Goal: Information Seeking & Learning: Learn about a topic

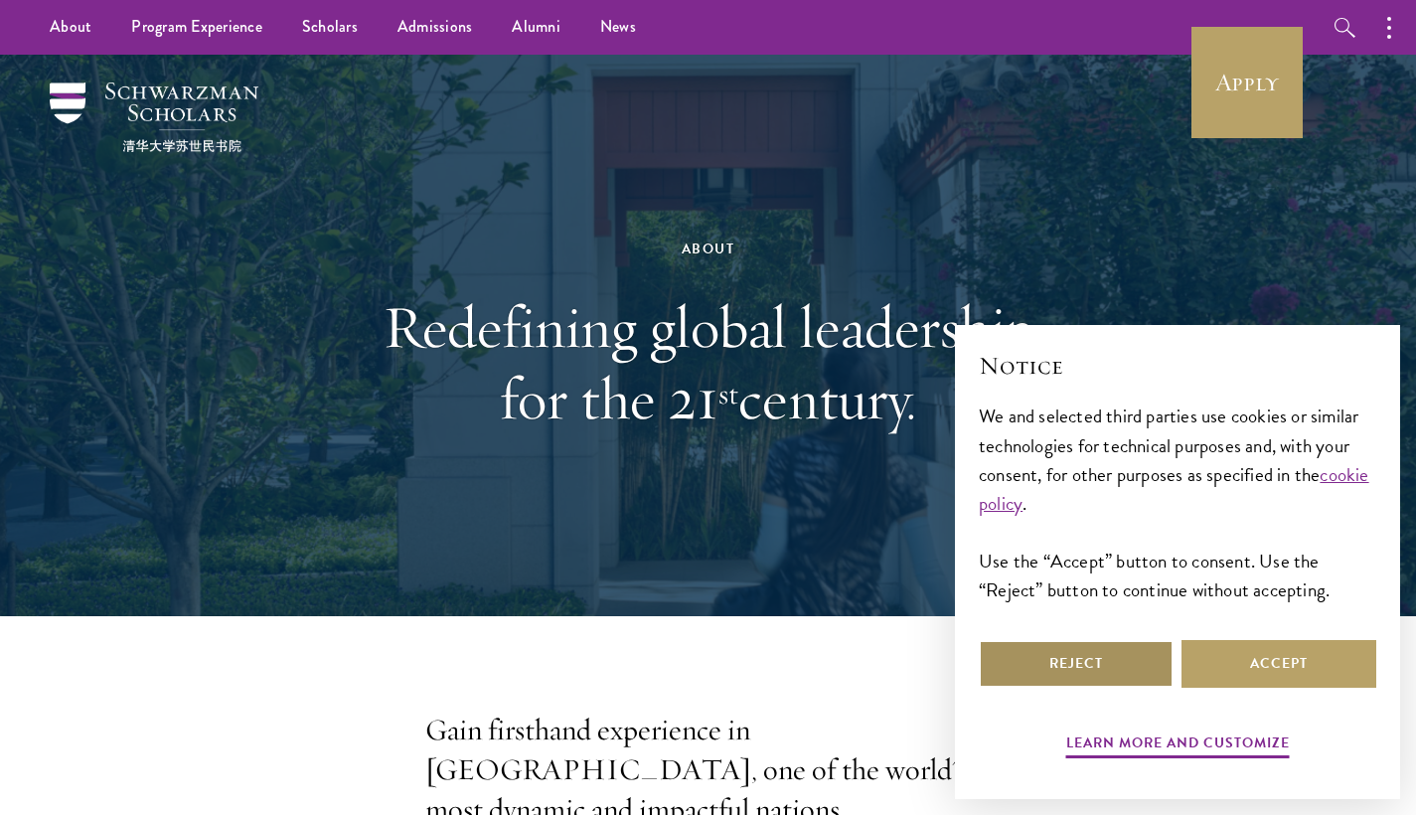
click at [1114, 659] on button "Reject" at bounding box center [1076, 664] width 195 height 48
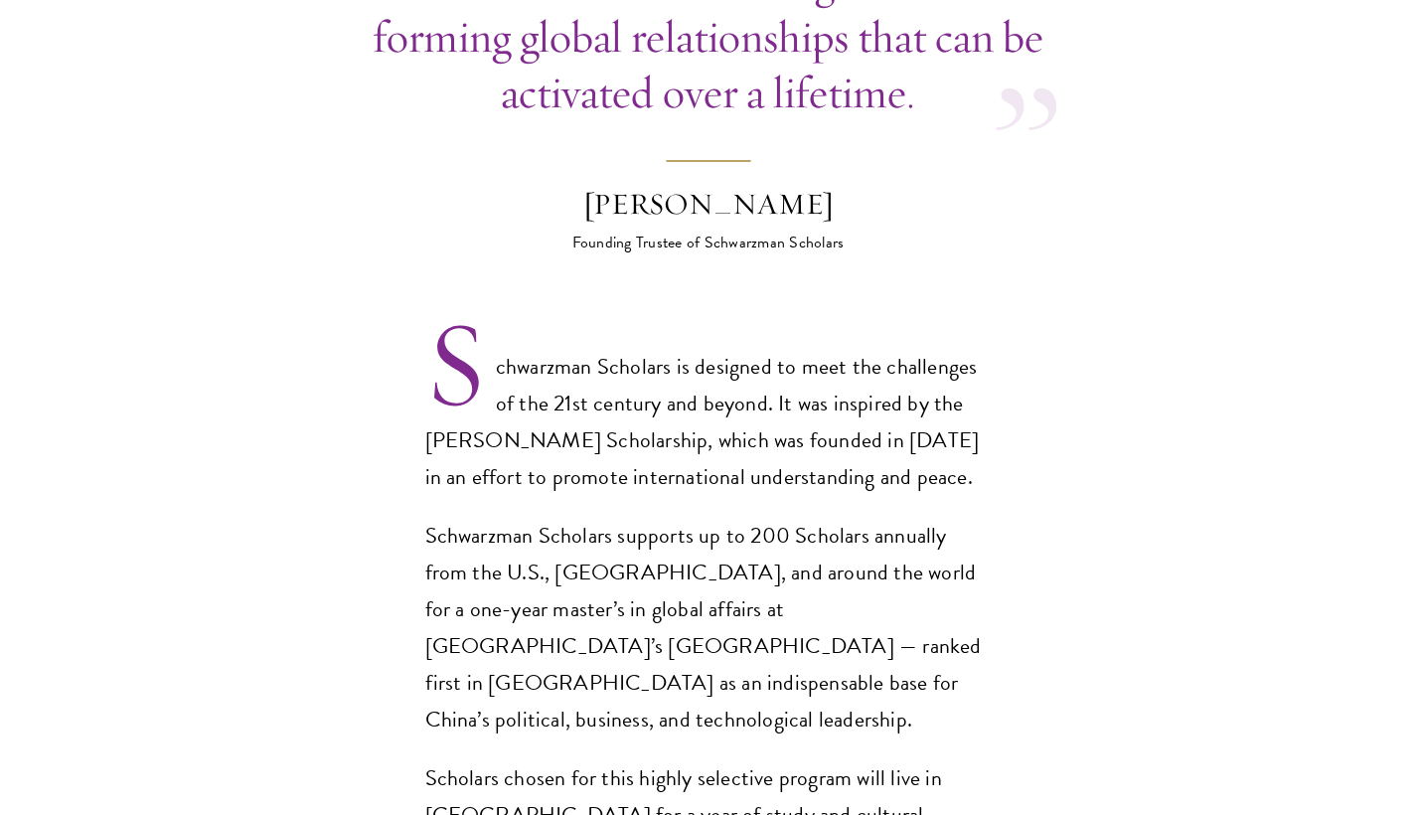
scroll to position [1206, 0]
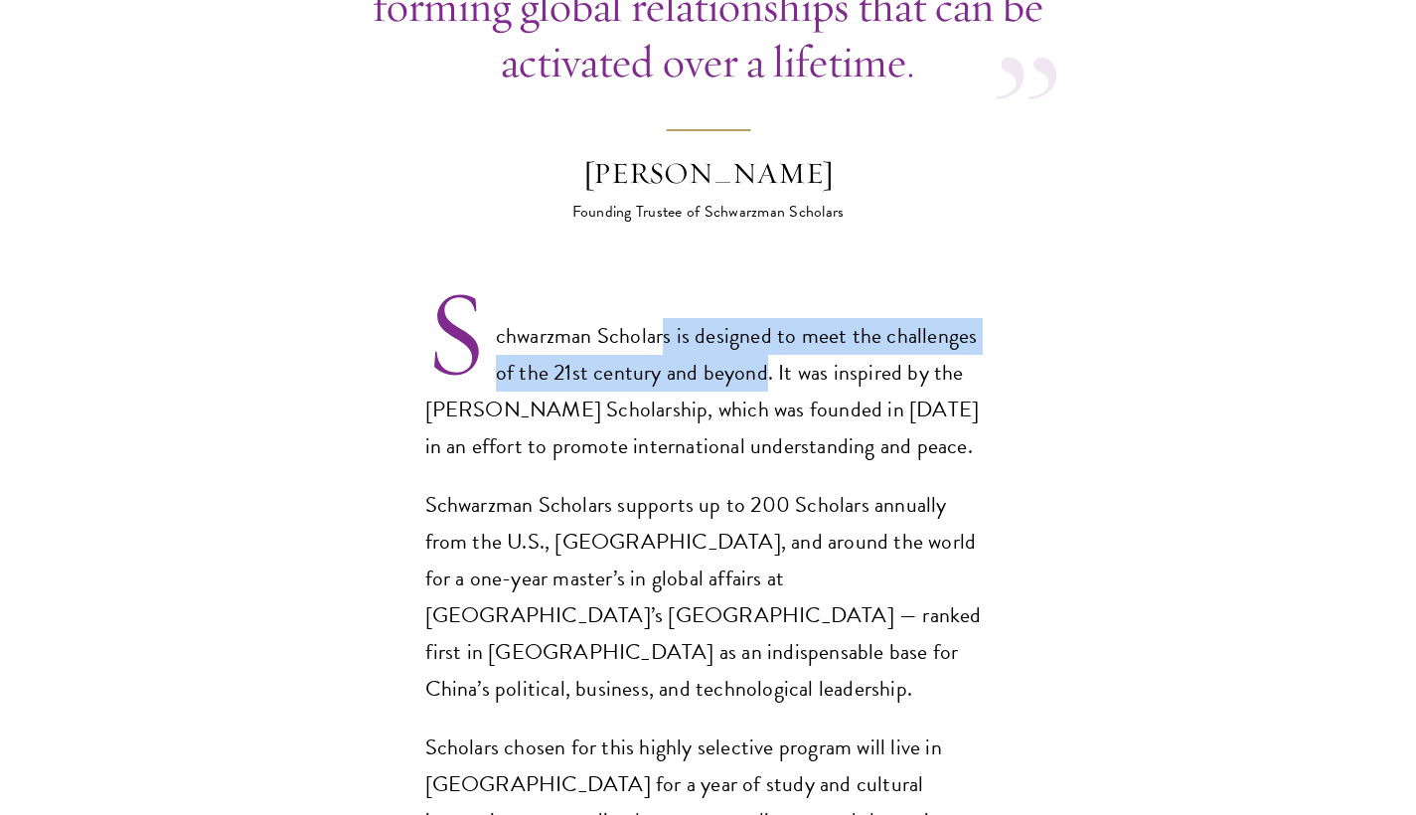
drag, startPoint x: 672, startPoint y: 290, endPoint x: 768, endPoint y: 335, distance: 106.3
click at [768, 335] on p "Schwarzman Scholars is designed to meet the challenges of the 21st century and …" at bounding box center [708, 391] width 567 height 147
copy p "s is designed to meet the challenges of the 21st century and beyond"
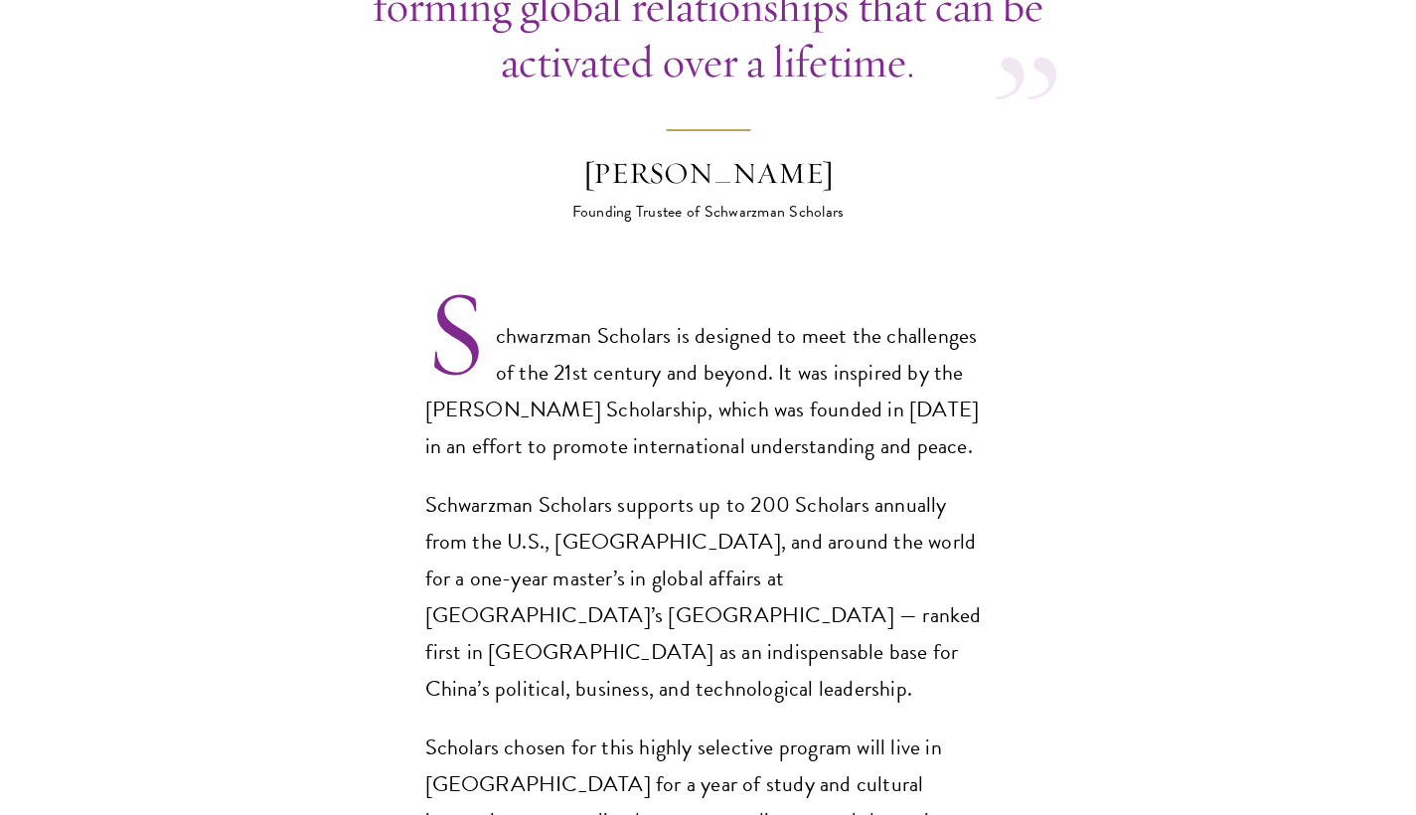
click at [382, 508] on section "Opportunity in [GEOGRAPHIC_DATA] Gain firsthand experience in [GEOGRAPHIC_DATA]…" at bounding box center [708, 795] width 1416 height 2580
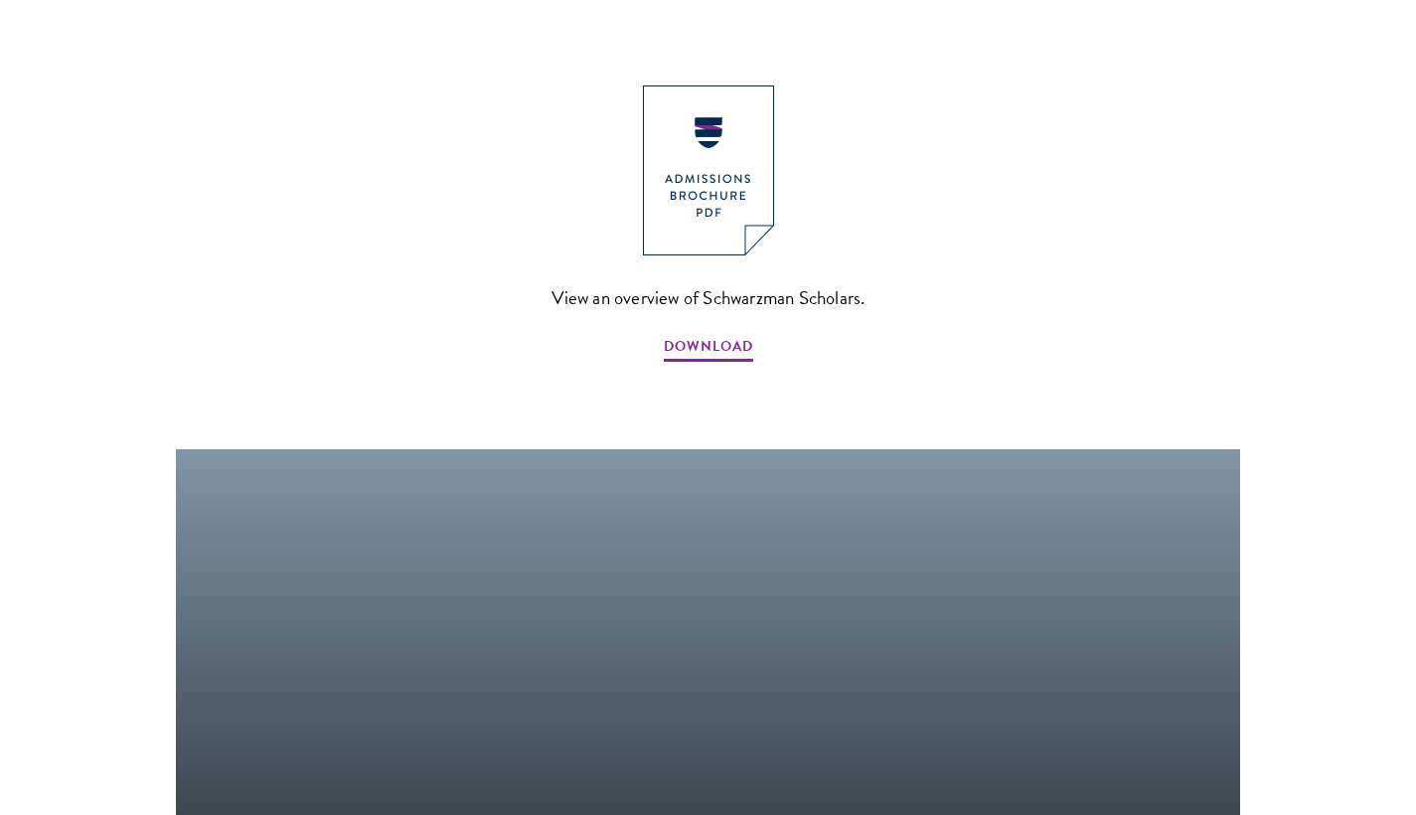
scroll to position [2245, 0]
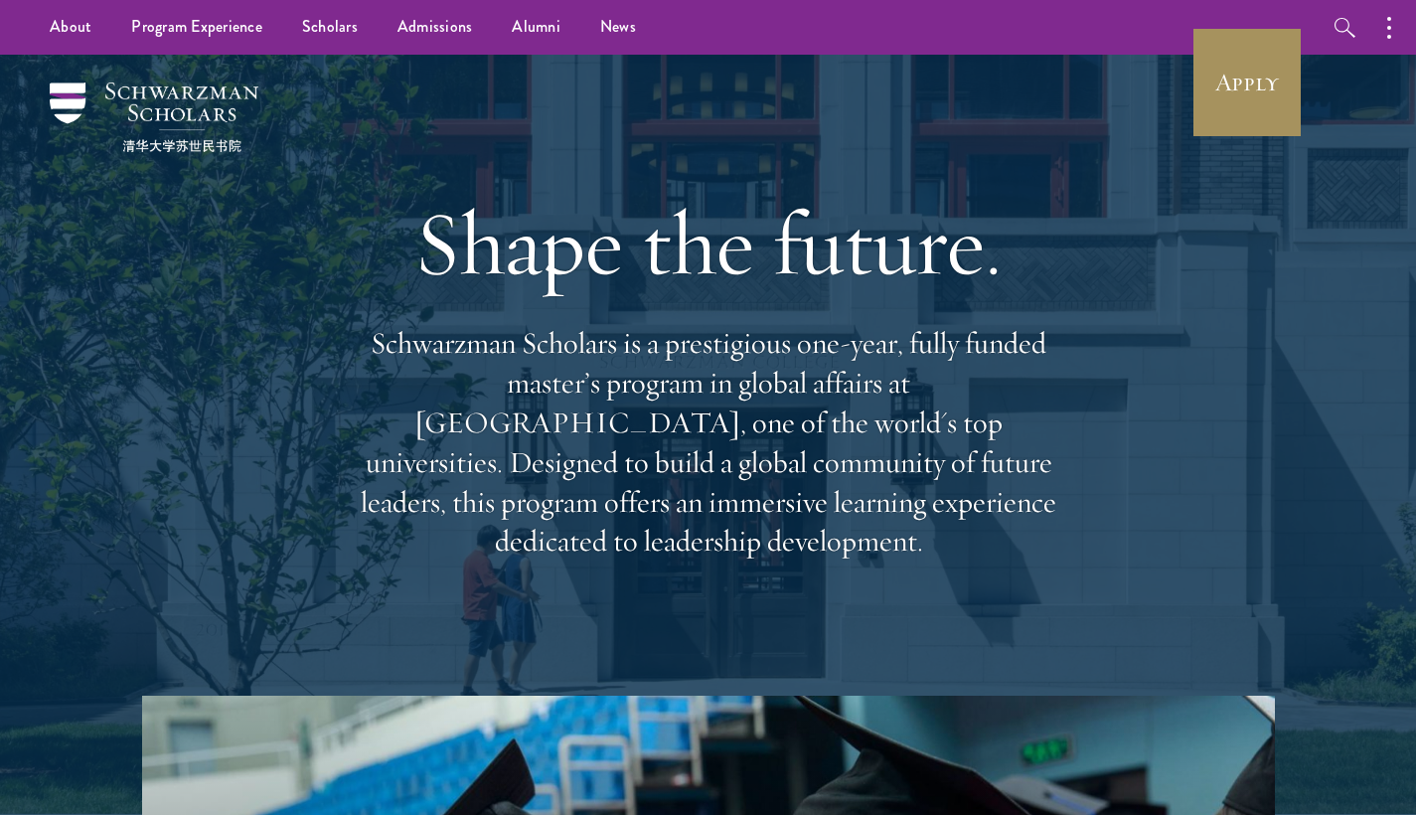
click at [1252, 91] on link "Apply" at bounding box center [1247, 82] width 111 height 111
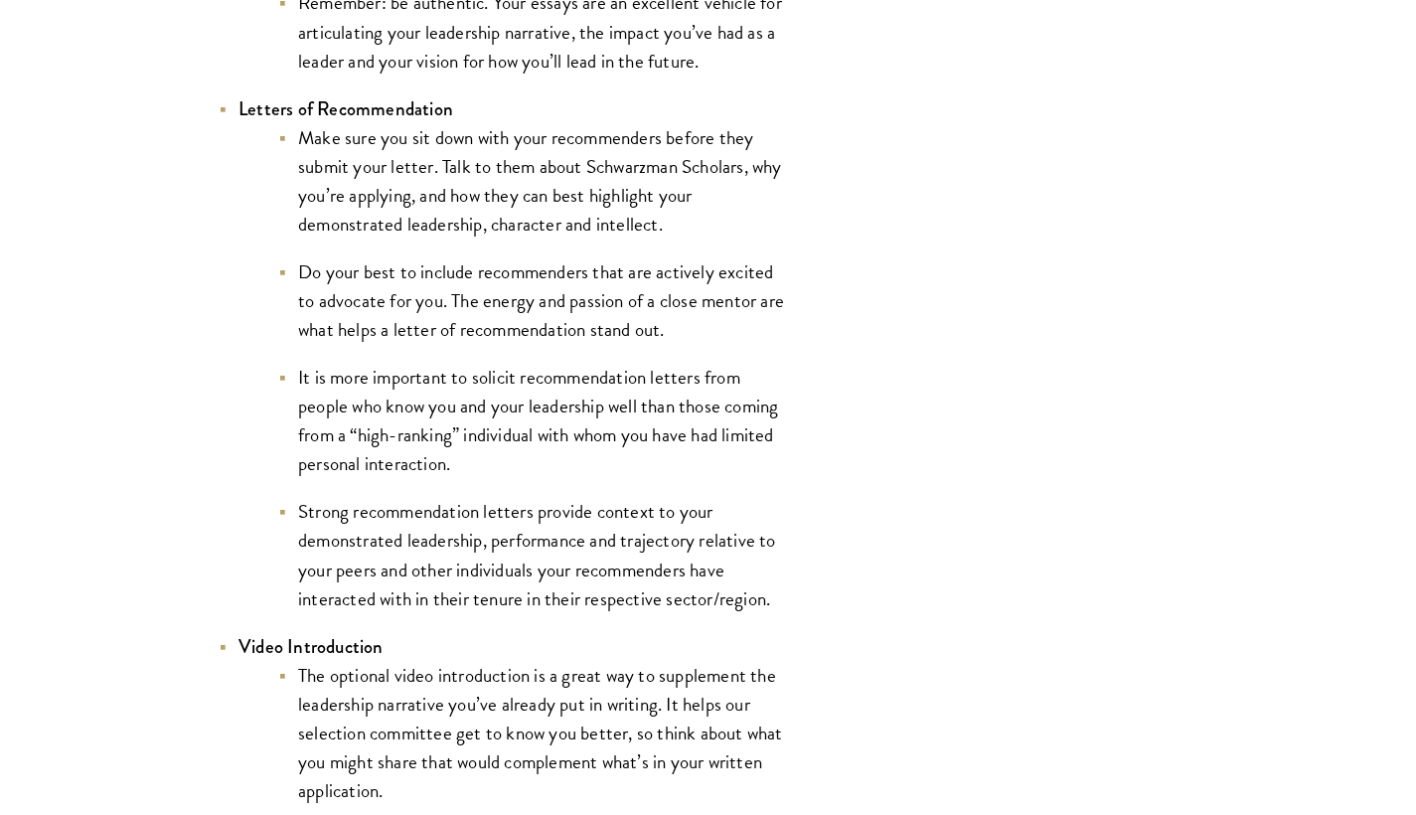
scroll to position [2830, 0]
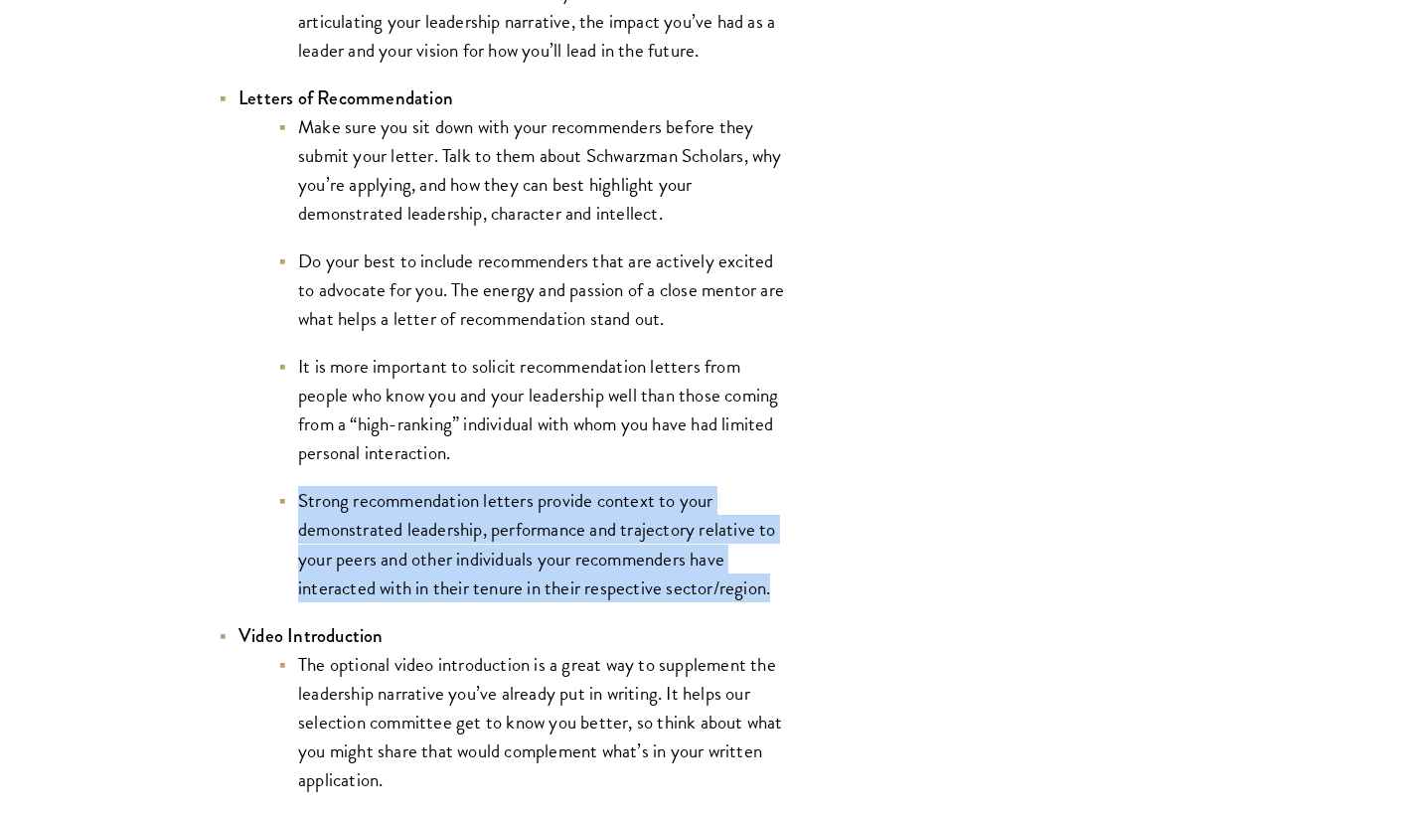
drag, startPoint x: 297, startPoint y: 499, endPoint x: 751, endPoint y: 608, distance: 467.2
click at [751, 608] on ul "Resume Tailor your resume to focus on your demonstrated leadership. This resume…" at bounding box center [502, 736] width 567 height 3341
copy li "Strong recommendation letters provide context to your demonstrated leadership, …"
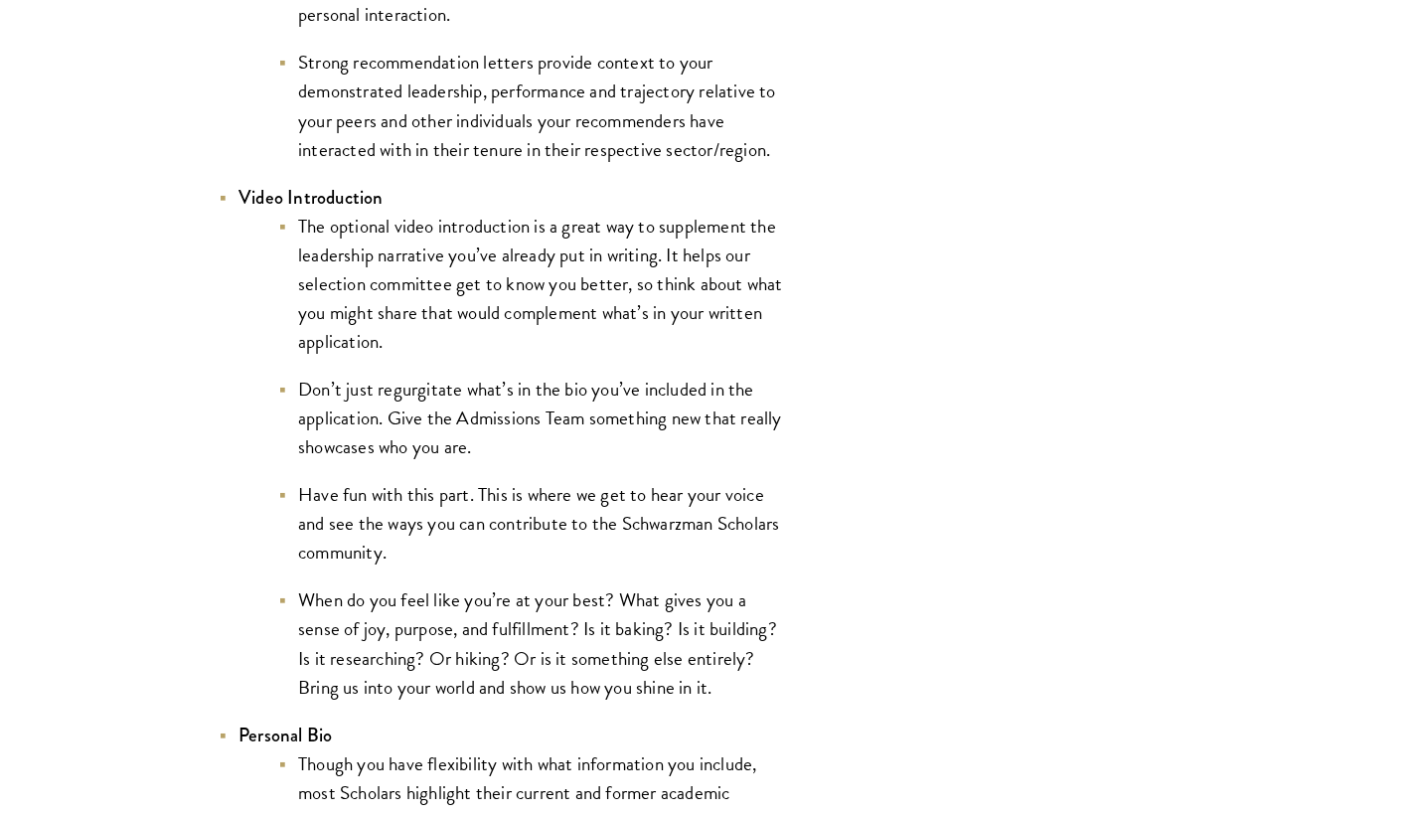
scroll to position [3273, 0]
